Goal: Information Seeking & Learning: Learn about a topic

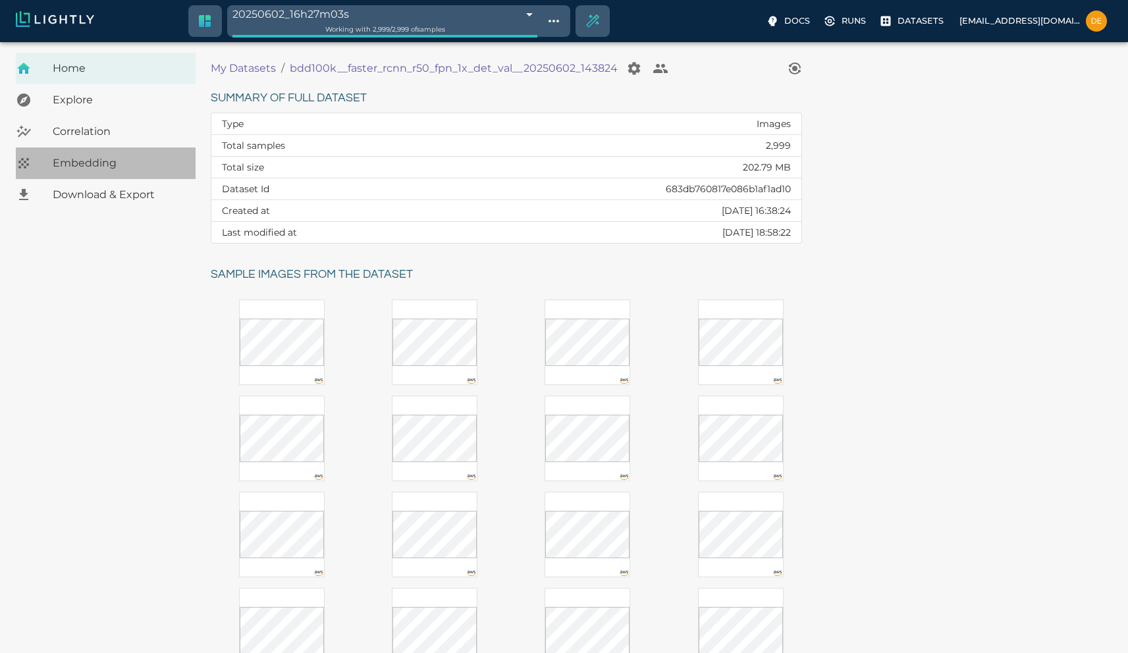
click at [92, 168] on span "Embedding" at bounding box center [119, 163] width 132 height 16
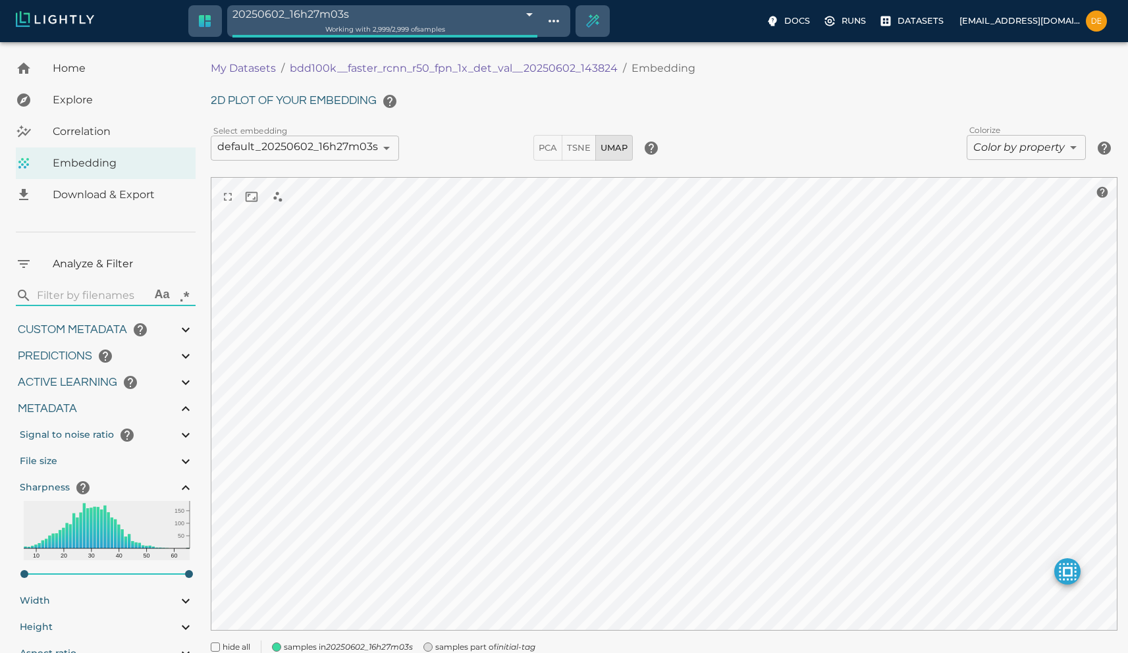
type input "9007199254740991"
type input "0.41136559844017"
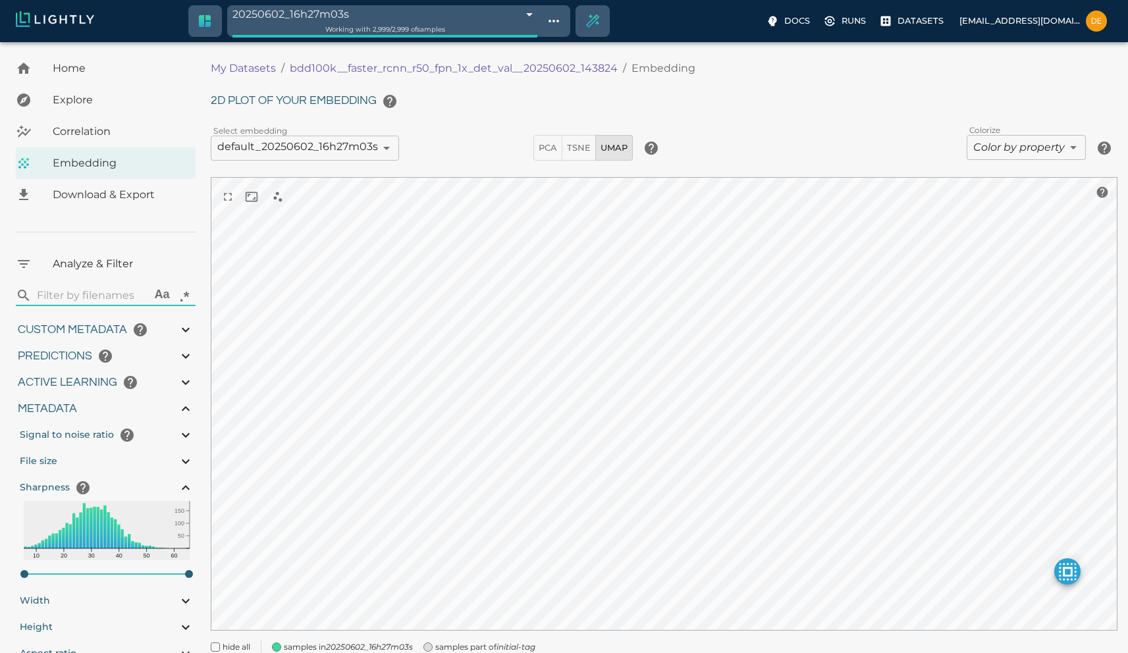
type input "3.24936559844017"
type input "5.45519065856934"
type input "65.6121906585693"
type input "9007199254740991"
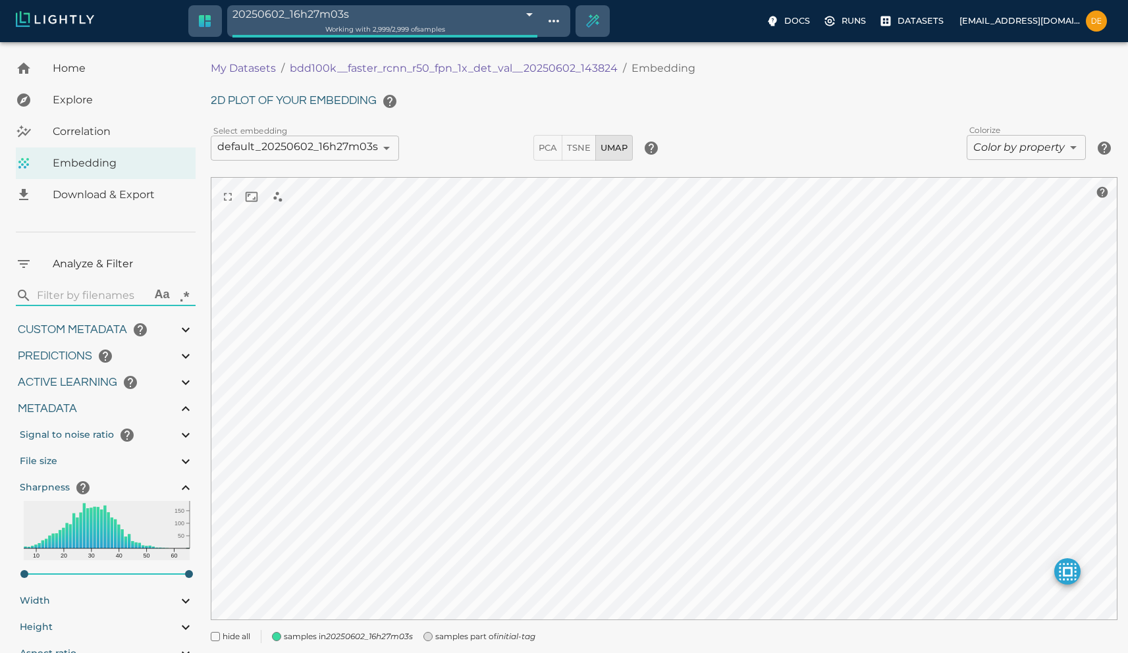
type input "9007199254740991"
type input "0.41136559844017"
type input "3.24936559844017"
type input "5.45519065856934"
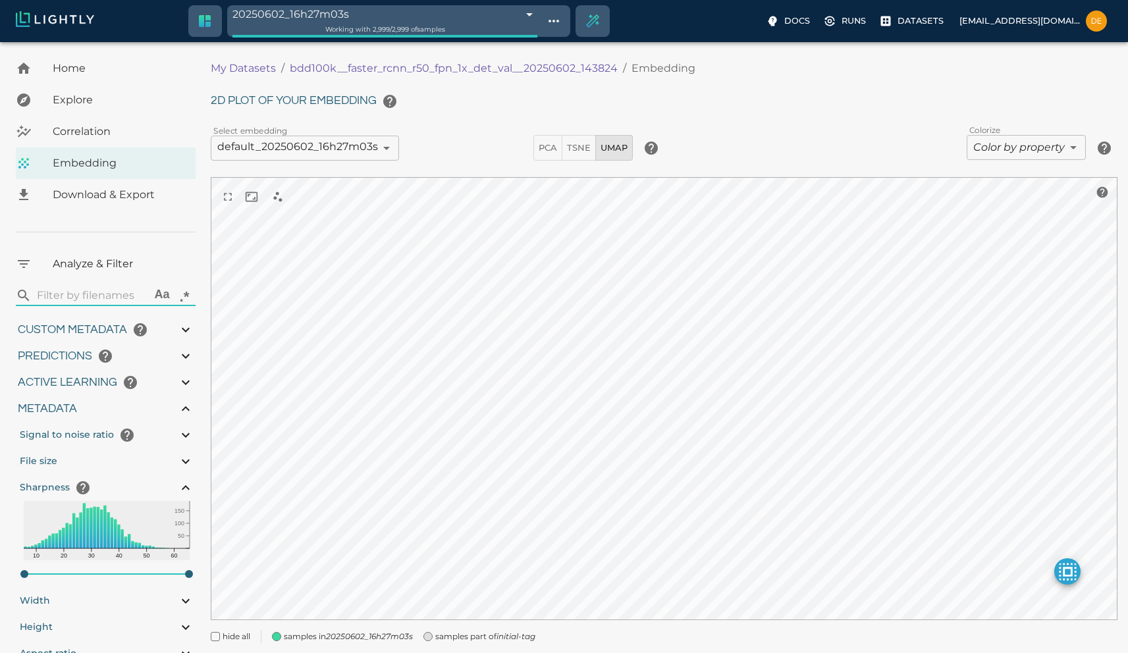
type input "65.6121906585693"
type input "9007199254740991"
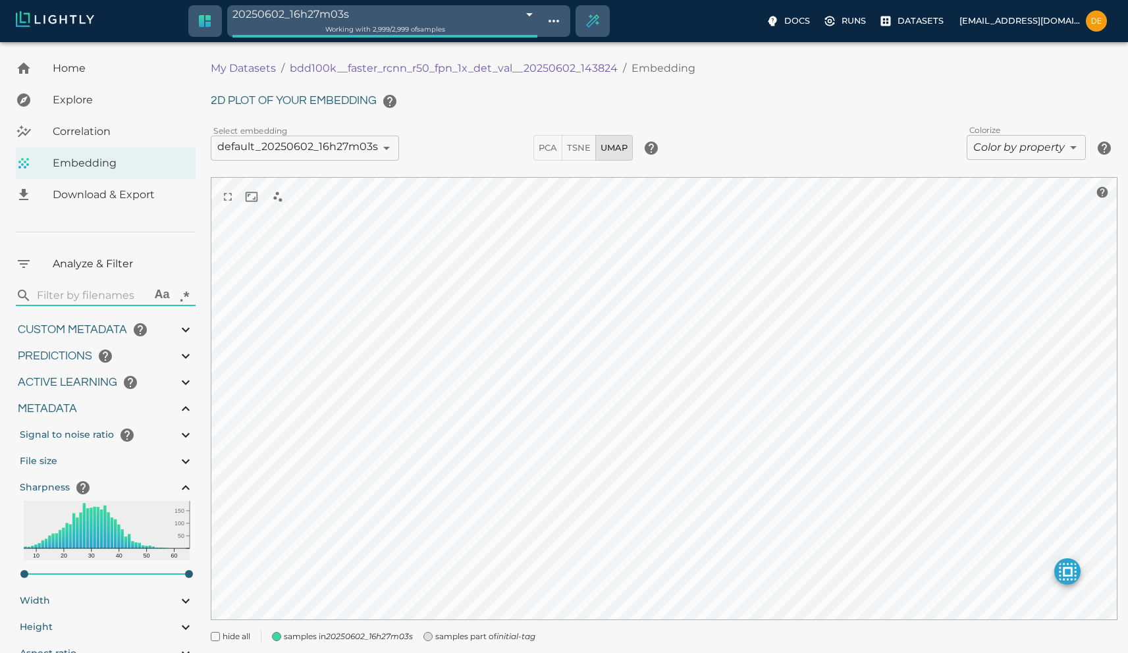
type input "0.41136559844017"
type input "3.24936559844017"
type input "5.45519065856934"
type input "65.6121906585693"
type input "0.41136559844017"
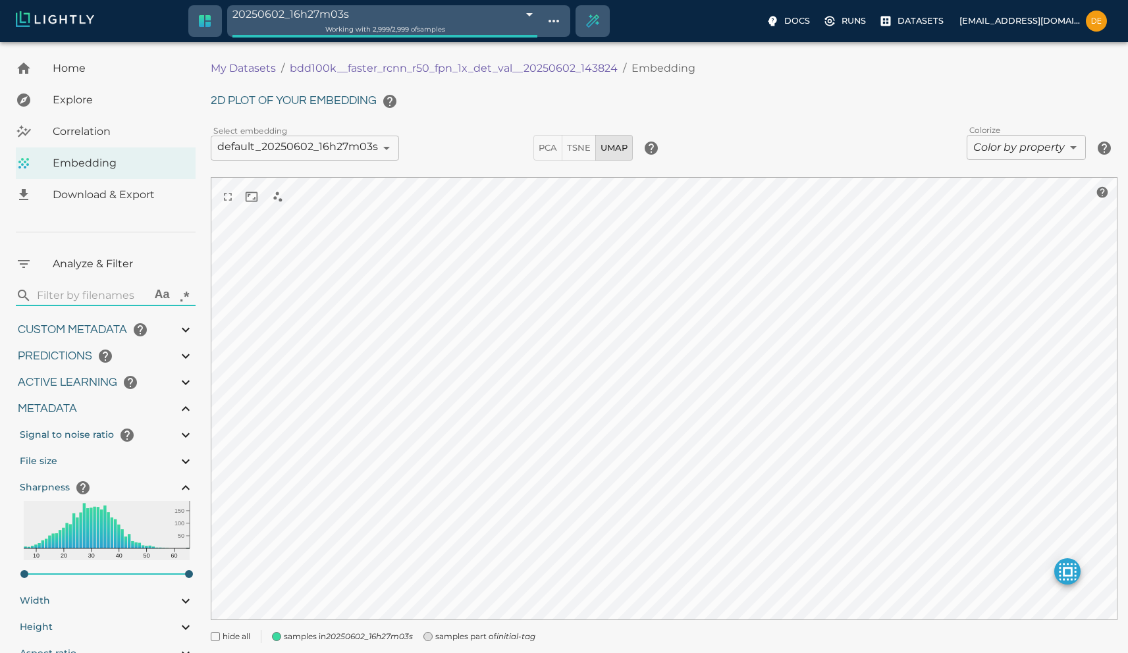
type input "3.24936559844017"
type input "5.45519065856934"
type input "65.6121906585693"
type input "0.41136559844017"
type input "3.24936559844017"
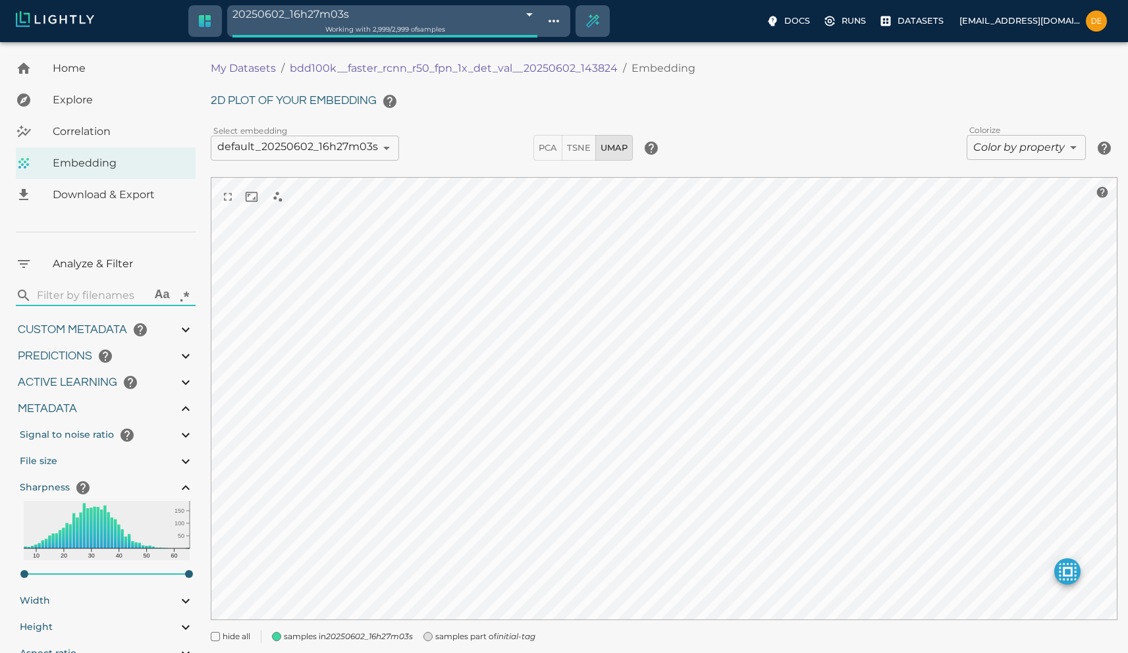
type input "5.45519065856934"
type input "65.6121906585693"
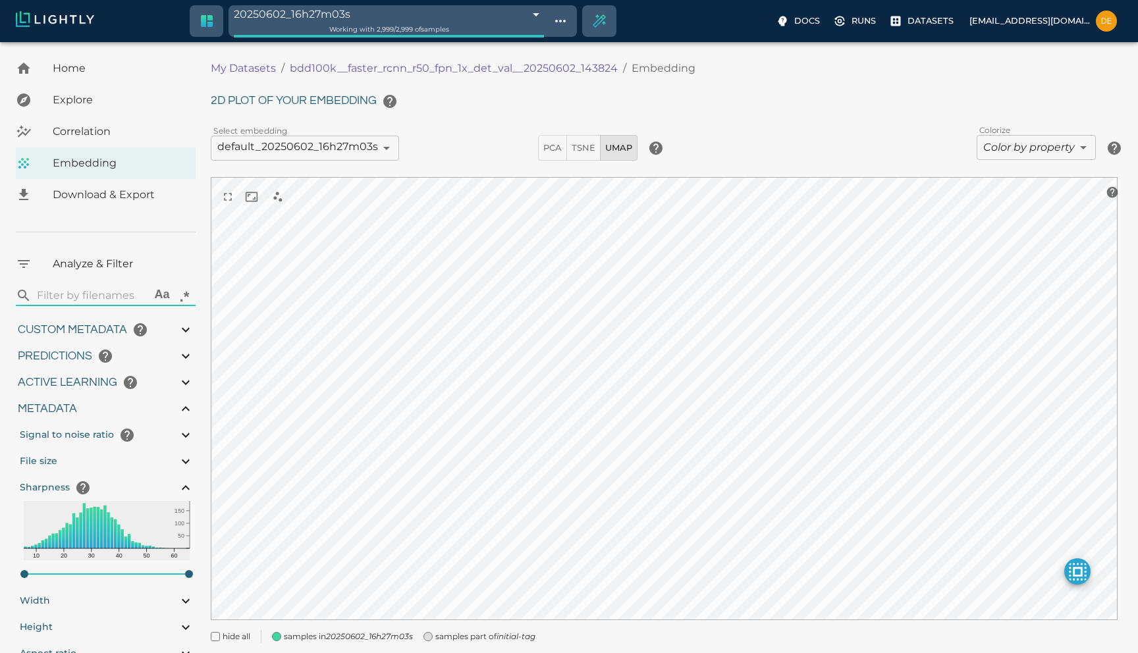
click at [1013, 153] on body "20250602_16h27m03s 683dd0d7e3c84d83d1b85de0 Working with 2,999 / 2,999 of sampl…" at bounding box center [569, 366] width 1138 height 649
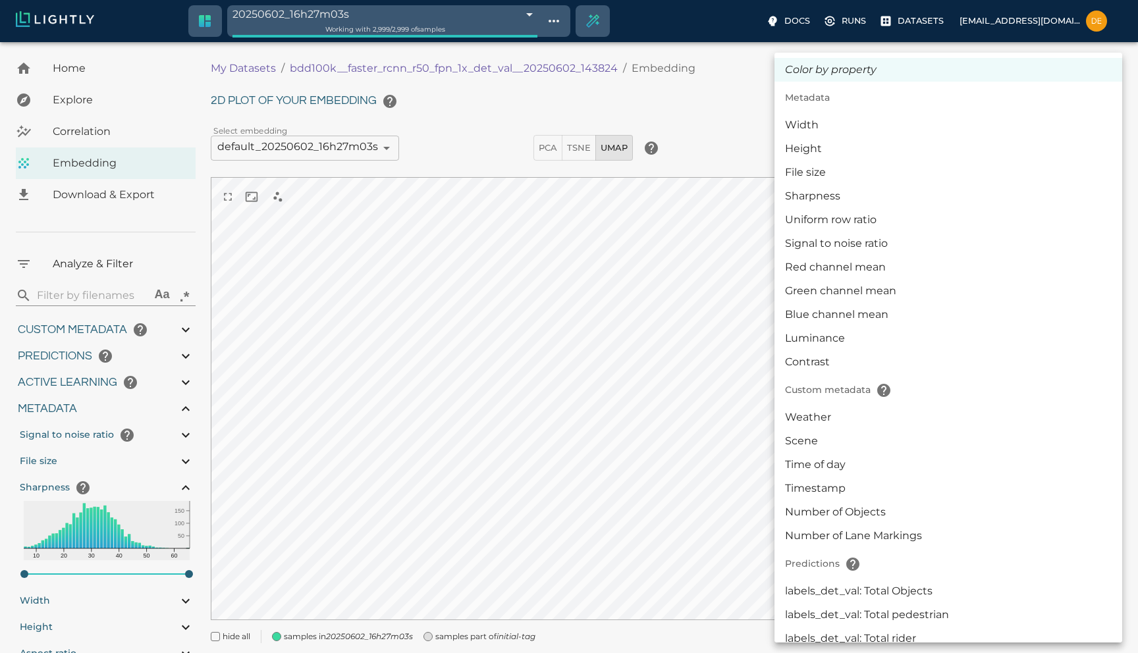
click at [842, 189] on li "Sharpness" at bounding box center [949, 196] width 348 height 24
type input "metaData.sharpness"
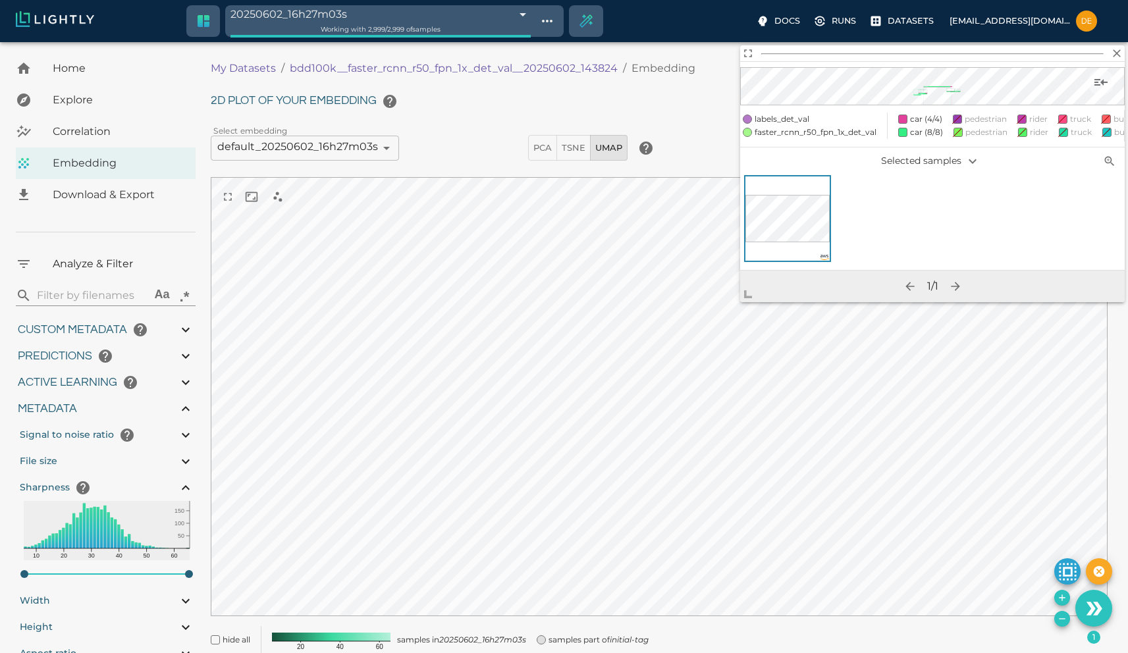
drag, startPoint x: 605, startPoint y: 429, endPoint x: 746, endPoint y: 293, distance: 196.1
click at [746, 293] on span at bounding box center [753, 289] width 26 height 26
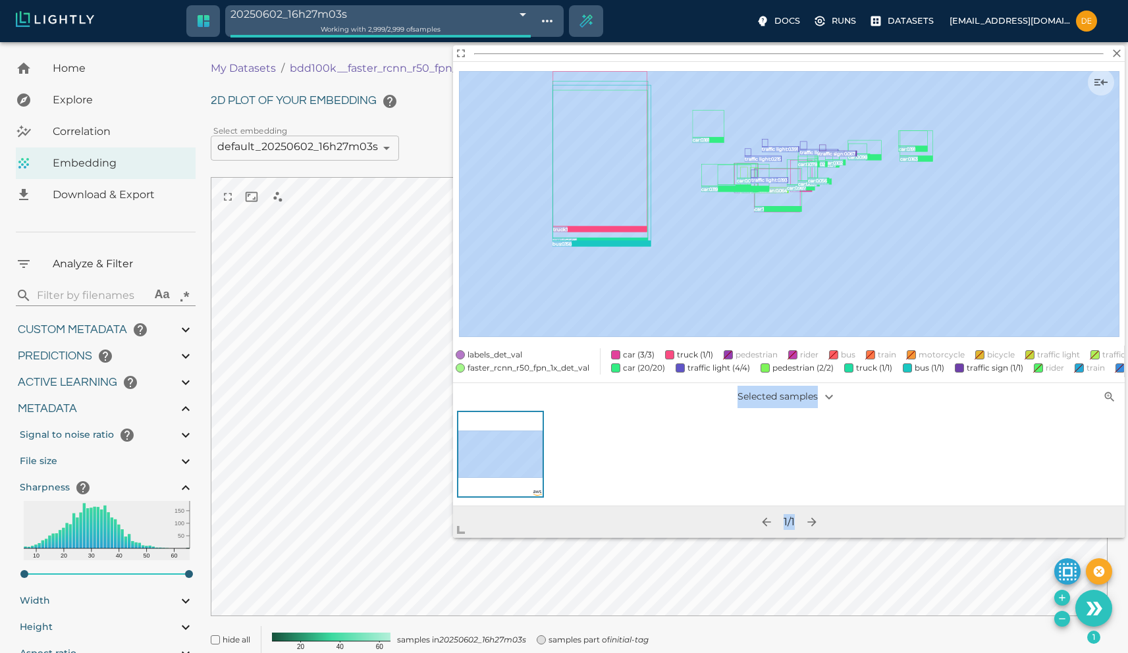
scroll to position [47, 0]
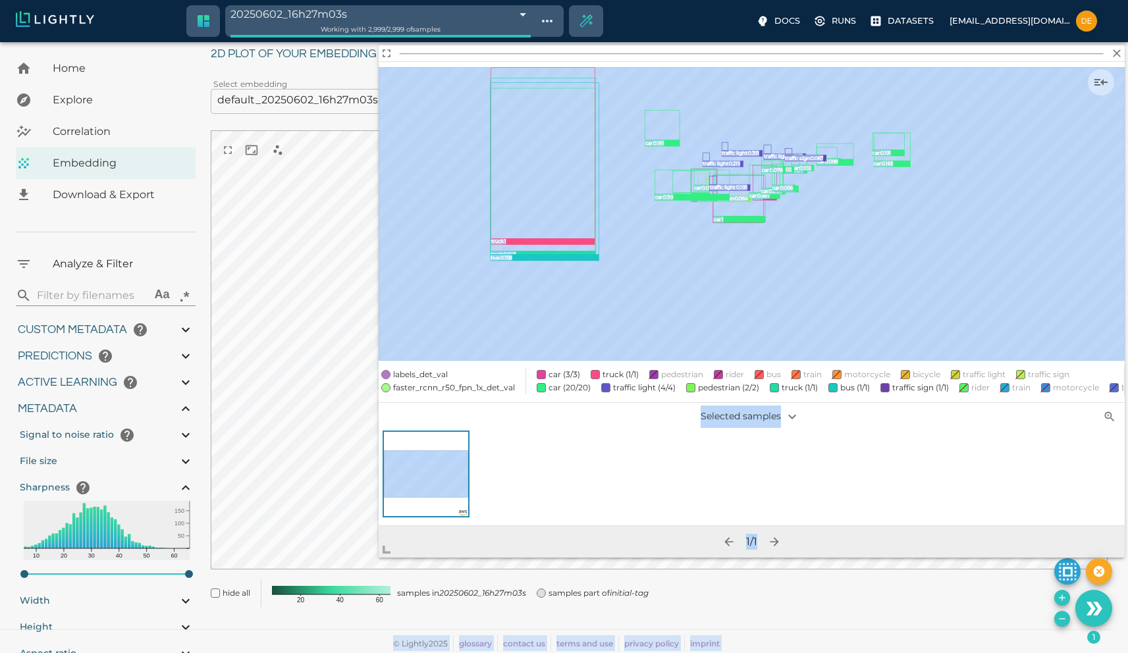
drag, startPoint x: 746, startPoint y: 296, endPoint x: 254, endPoint y: 578, distance: 567.4
click at [246, 652] on body "20250602_16h27m03s 683dd0d7e3c84d83d1b85de0 Working with 2,999 / 2,999 of sampl…" at bounding box center [564, 324] width 1128 height 659
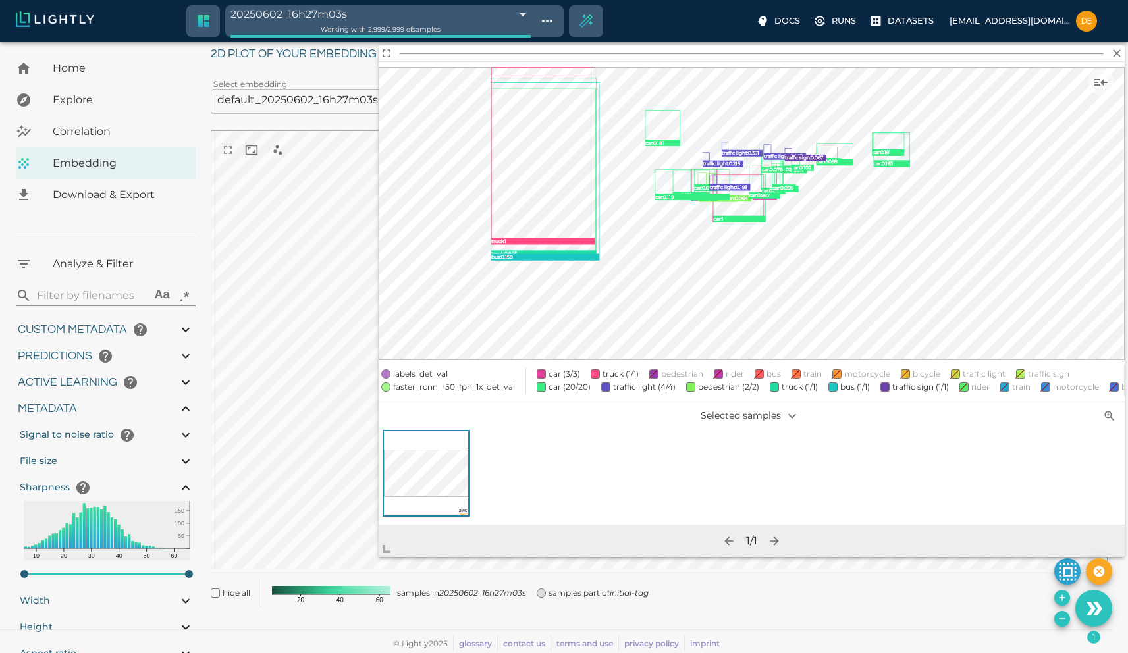
click at [421, 368] on span "labels_det_val" at bounding box center [420, 374] width 55 height 13
click at [424, 381] on span "faster_rcnn_r50_fpn_1x_det_val" at bounding box center [420, 374] width 55 height 13
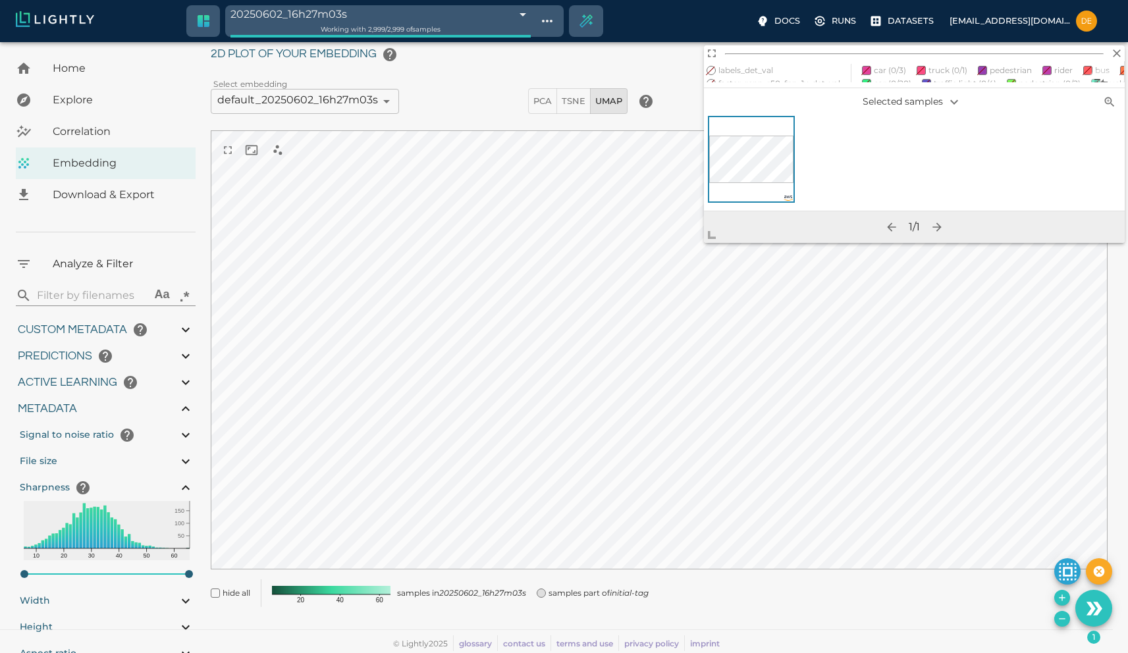
drag, startPoint x: 387, startPoint y: 545, endPoint x: 708, endPoint y: 223, distance: 454.5
click at [708, 223] on span at bounding box center [717, 230] width 26 height 26
click at [1120, 54] on icon "button" at bounding box center [1116, 53] width 13 height 13
